Goal: Task Accomplishment & Management: Complete application form

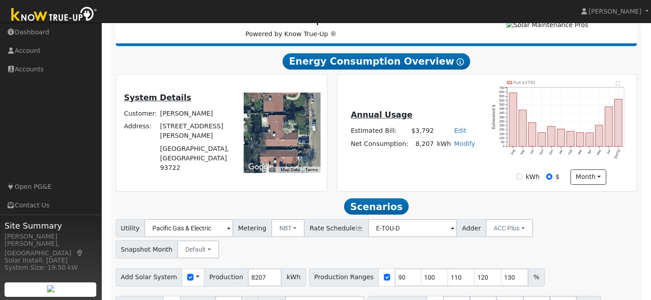
scroll to position [131, 0]
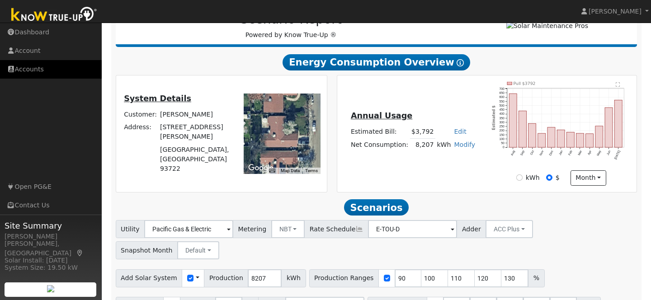
click at [29, 73] on link "Accounts" at bounding box center [51, 69] width 102 height 19
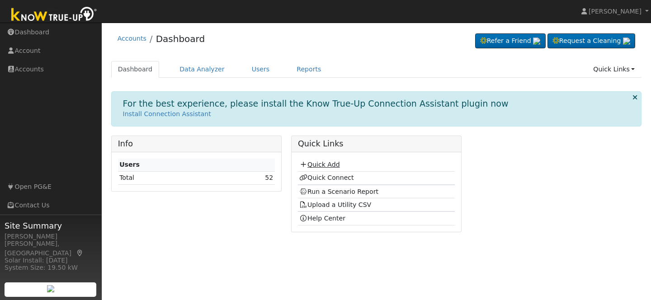
click at [318, 164] on link "Quick Add" at bounding box center [319, 164] width 40 height 7
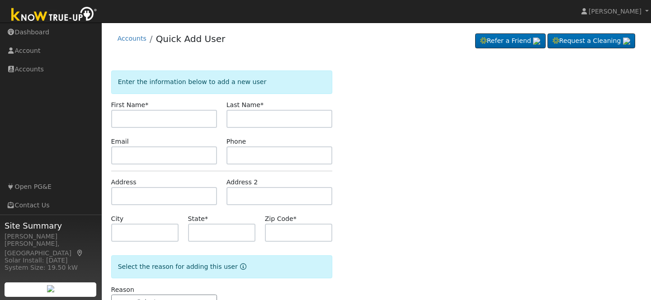
click at [144, 122] on input "text" at bounding box center [164, 119] width 106 height 18
type input "David"
click at [239, 122] on input "text" at bounding box center [279, 119] width 106 height 18
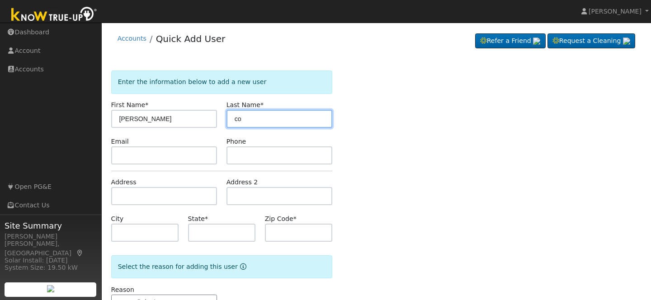
type input "c"
type input "Counts"
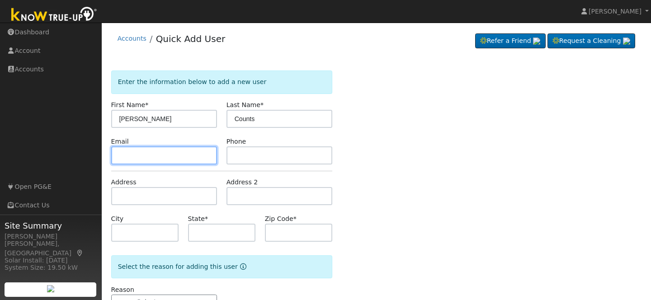
click at [131, 157] on input "text" at bounding box center [164, 155] width 106 height 18
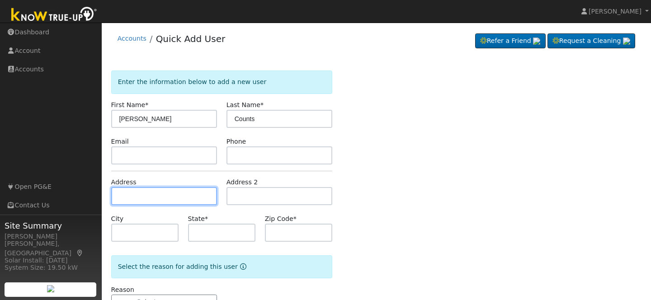
click at [135, 197] on input "text" at bounding box center [164, 196] width 106 height 18
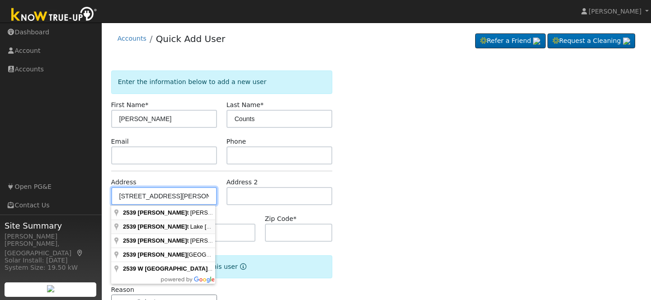
type input "2539 West Lake Van Ness Circle"
type input "Fresno"
type input "CA"
type input "93711"
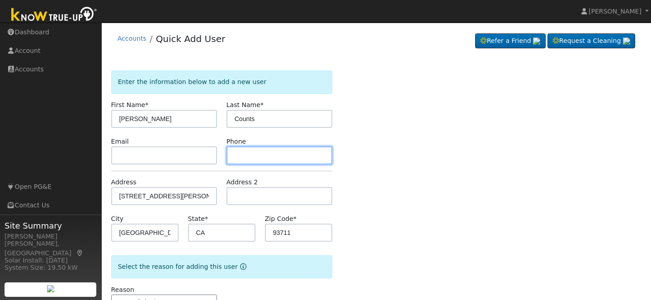
click at [244, 154] on input "text" at bounding box center [279, 155] width 106 height 18
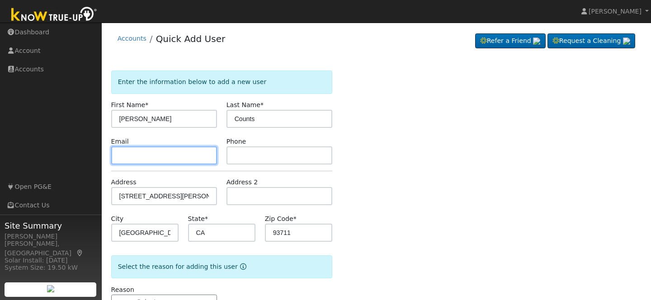
click at [158, 155] on input "text" at bounding box center [164, 155] width 106 height 18
type input "qualitycounts@pnmcnc.com"
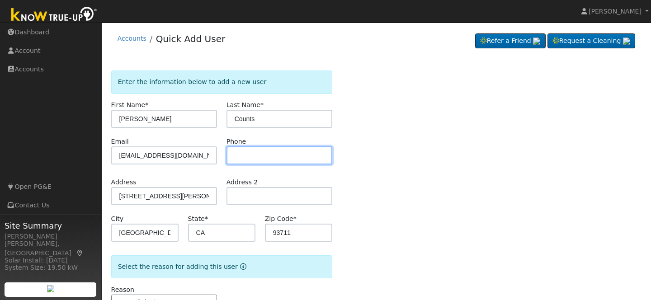
click at [251, 155] on input "text" at bounding box center [279, 155] width 106 height 18
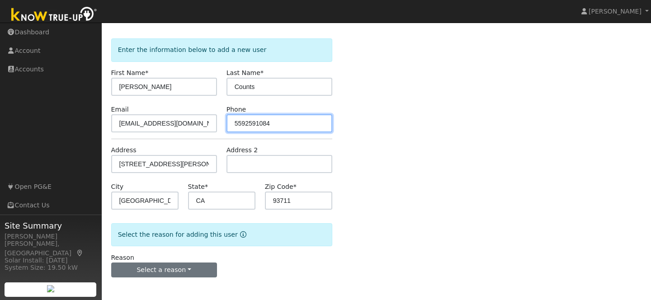
type input "5592591084"
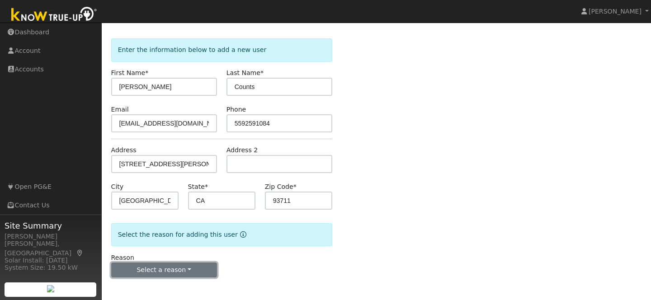
click at [167, 271] on button "Select a reason" at bounding box center [164, 270] width 106 height 15
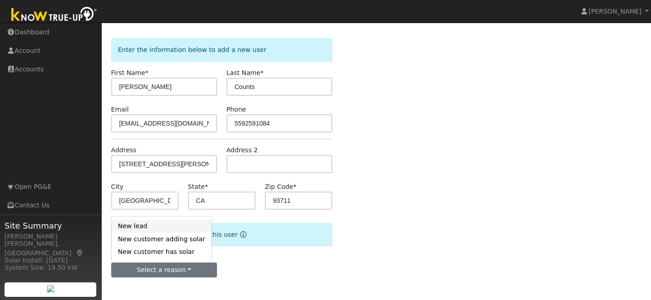
click at [163, 228] on link "New lead" at bounding box center [162, 226] width 100 height 13
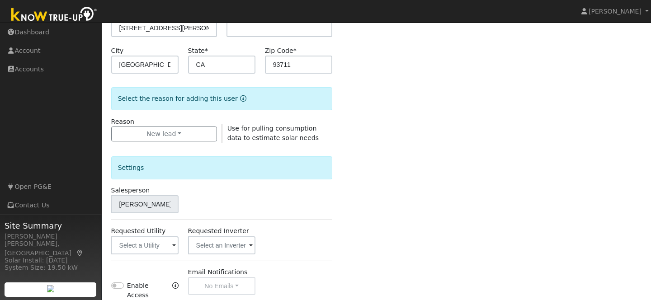
scroll to position [177, 0]
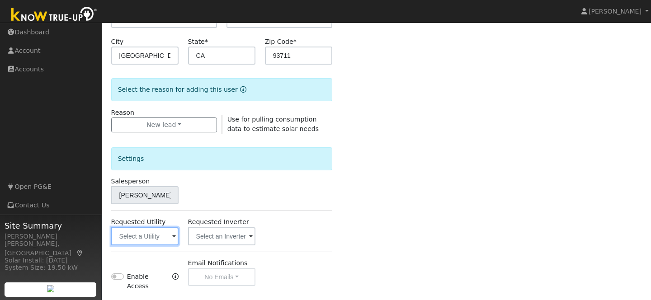
click at [165, 240] on input "text" at bounding box center [144, 236] width 67 height 18
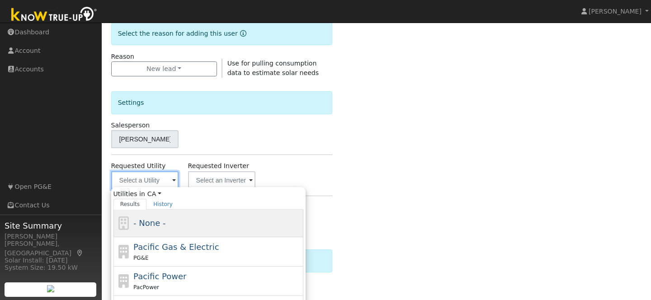
scroll to position [234, 0]
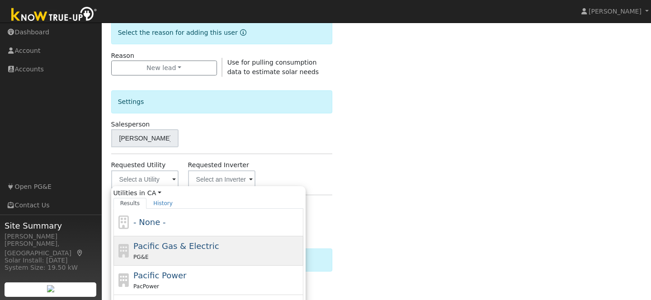
click at [177, 249] on span "Pacific Gas & Electric" at bounding box center [175, 245] width 85 height 9
type input "Pacific Gas & Electric"
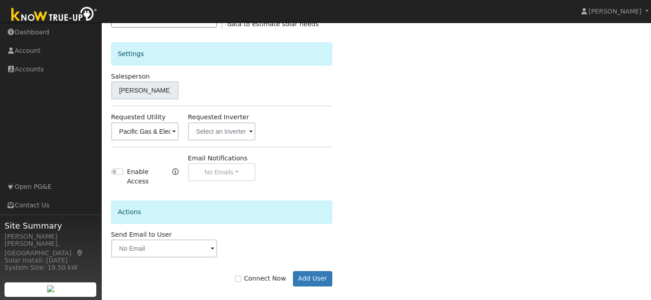
scroll to position [285, 0]
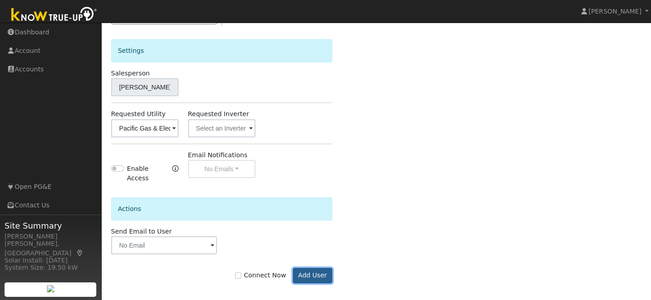
click at [320, 272] on button "Add User" at bounding box center [312, 275] width 39 height 15
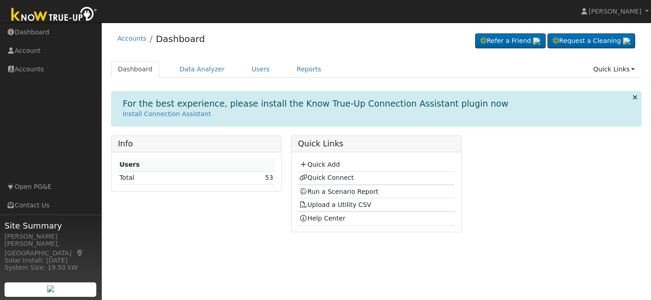
click at [274, 176] on td "53" at bounding box center [244, 177] width 61 height 13
click at [270, 176] on link "53" at bounding box center [269, 177] width 8 height 7
click at [319, 178] on link "Quick Connect" at bounding box center [326, 177] width 54 height 7
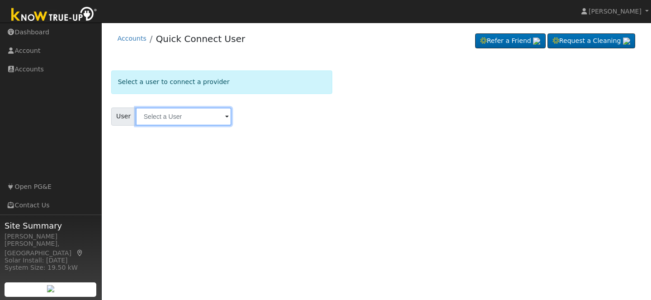
click at [204, 117] on input "text" at bounding box center [184, 117] width 96 height 18
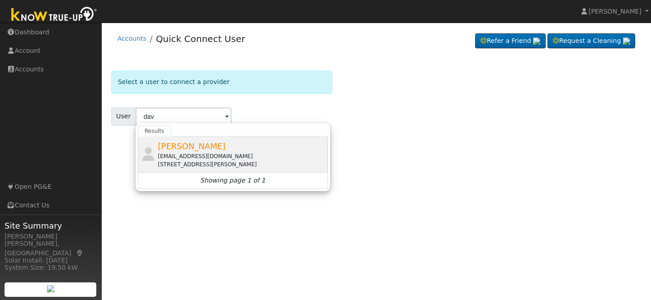
click at [190, 145] on span "[PERSON_NAME]" at bounding box center [192, 145] width 68 height 9
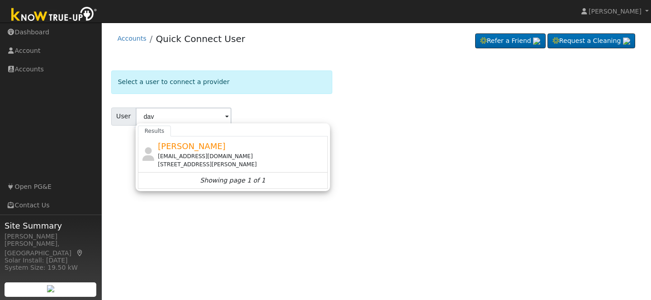
type input "[PERSON_NAME]"
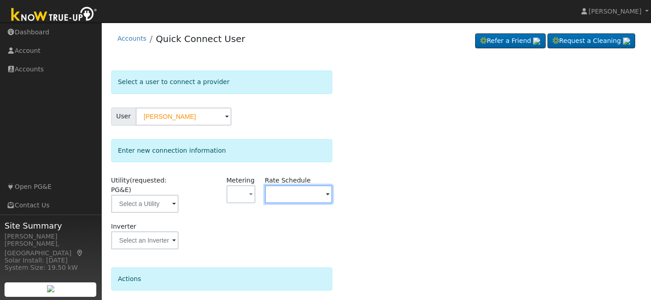
click at [179, 197] on input "text" at bounding box center [144, 204] width 67 height 18
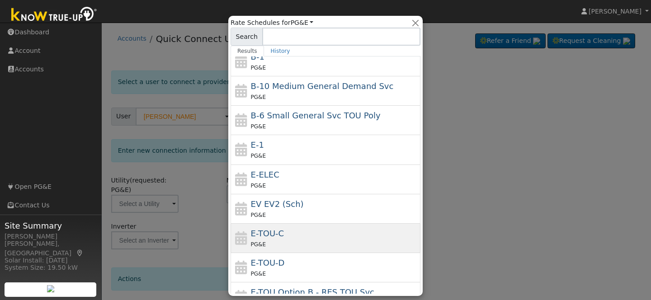
scroll to position [38, 0]
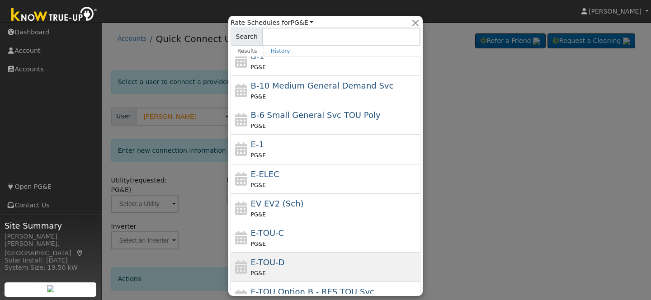
click at [282, 264] on span "E-TOU-D" at bounding box center [268, 262] width 34 height 9
type input "E-TOU-D"
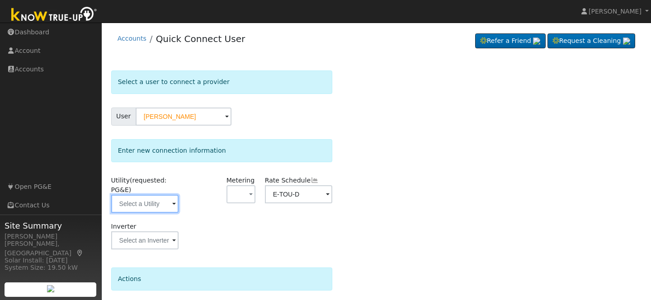
click at [166, 206] on input "text" at bounding box center [144, 204] width 67 height 18
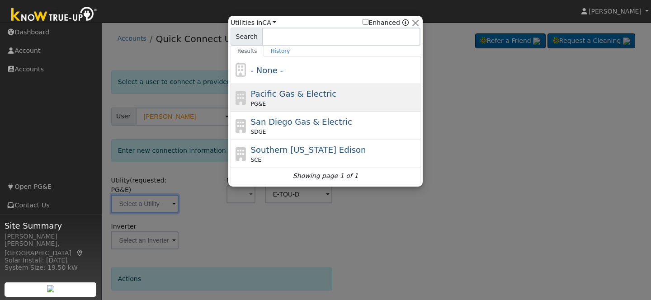
click at [289, 103] on div "PG&E" at bounding box center [335, 104] width 168 height 8
type input "PG&E"
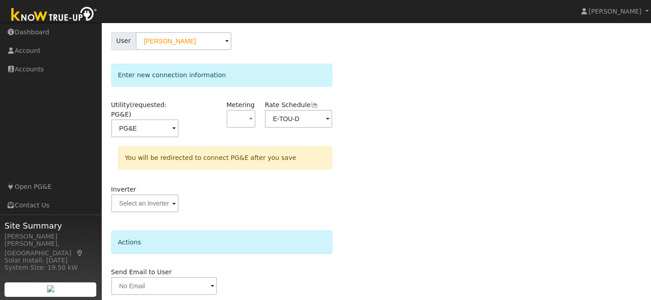
scroll to position [108, 0]
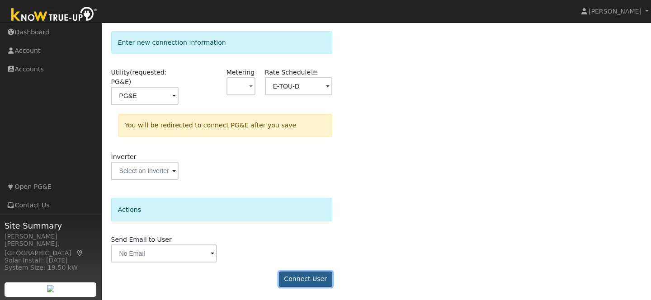
click at [303, 280] on button "Connect User" at bounding box center [305, 279] width 53 height 15
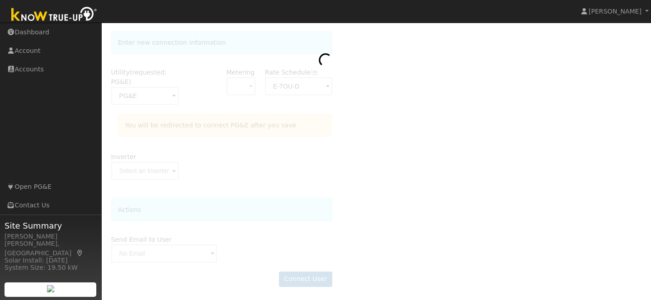
click at [243, 86] on div at bounding box center [376, 128] width 531 height 333
click at [406, 124] on div at bounding box center [376, 128] width 531 height 333
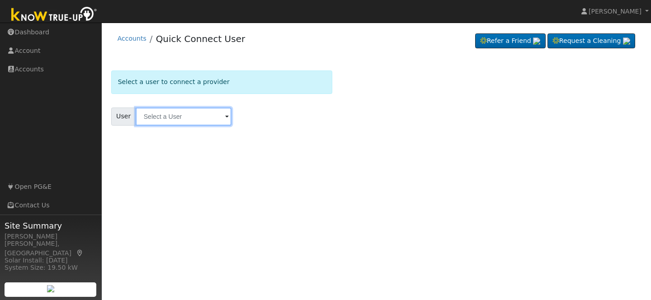
click at [189, 118] on input "text" at bounding box center [184, 117] width 96 height 18
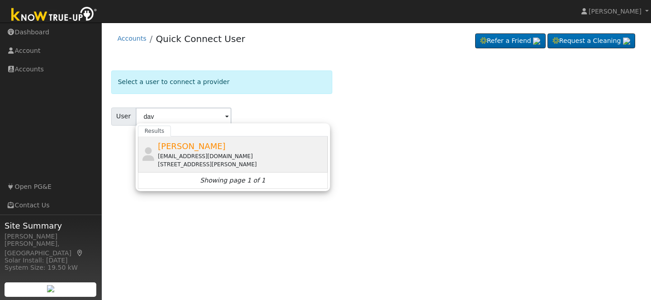
click at [186, 144] on span "[PERSON_NAME]" at bounding box center [192, 145] width 68 height 9
type input "[PERSON_NAME]"
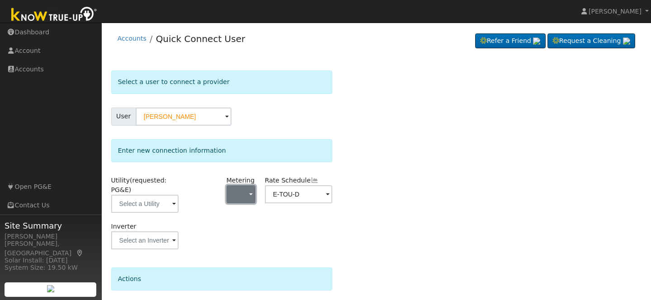
click at [240, 193] on button "button" at bounding box center [240, 194] width 29 height 18
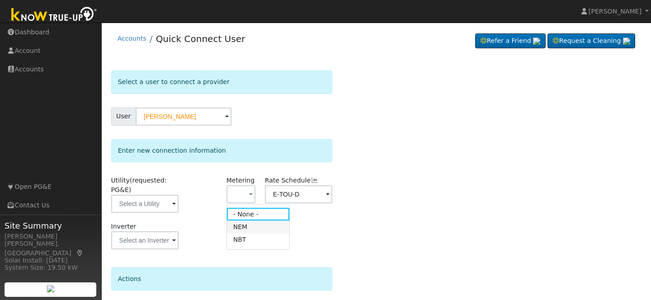
click at [267, 225] on link "NEM" at bounding box center [258, 227] width 63 height 13
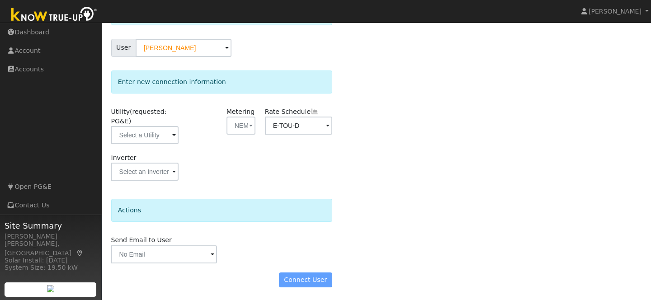
scroll to position [70, 0]
click at [163, 134] on input "text" at bounding box center [144, 134] width 67 height 18
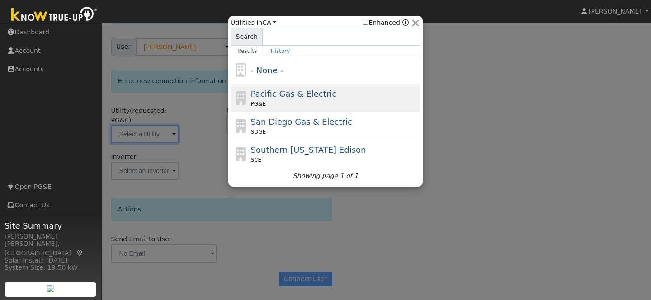
click at [289, 100] on div "PG&E" at bounding box center [335, 104] width 168 height 8
type input "PG&E"
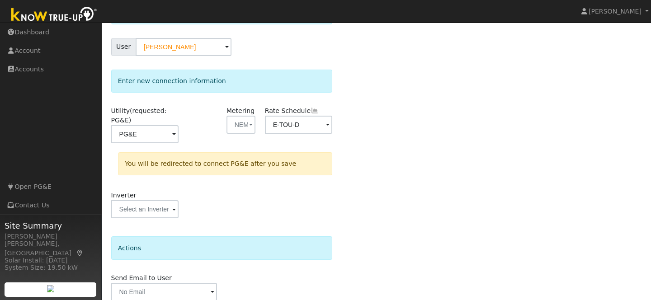
scroll to position [108, 0]
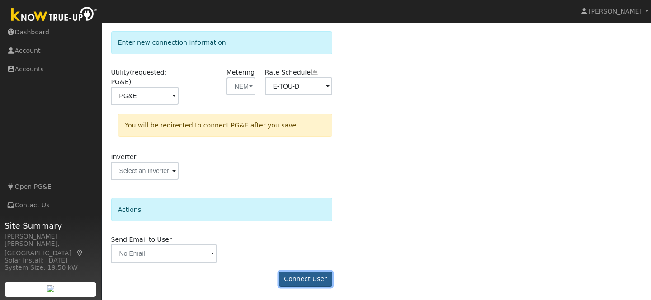
click at [308, 280] on button "Connect User" at bounding box center [305, 279] width 53 height 15
